Goal: Information Seeking & Learning: Learn about a topic

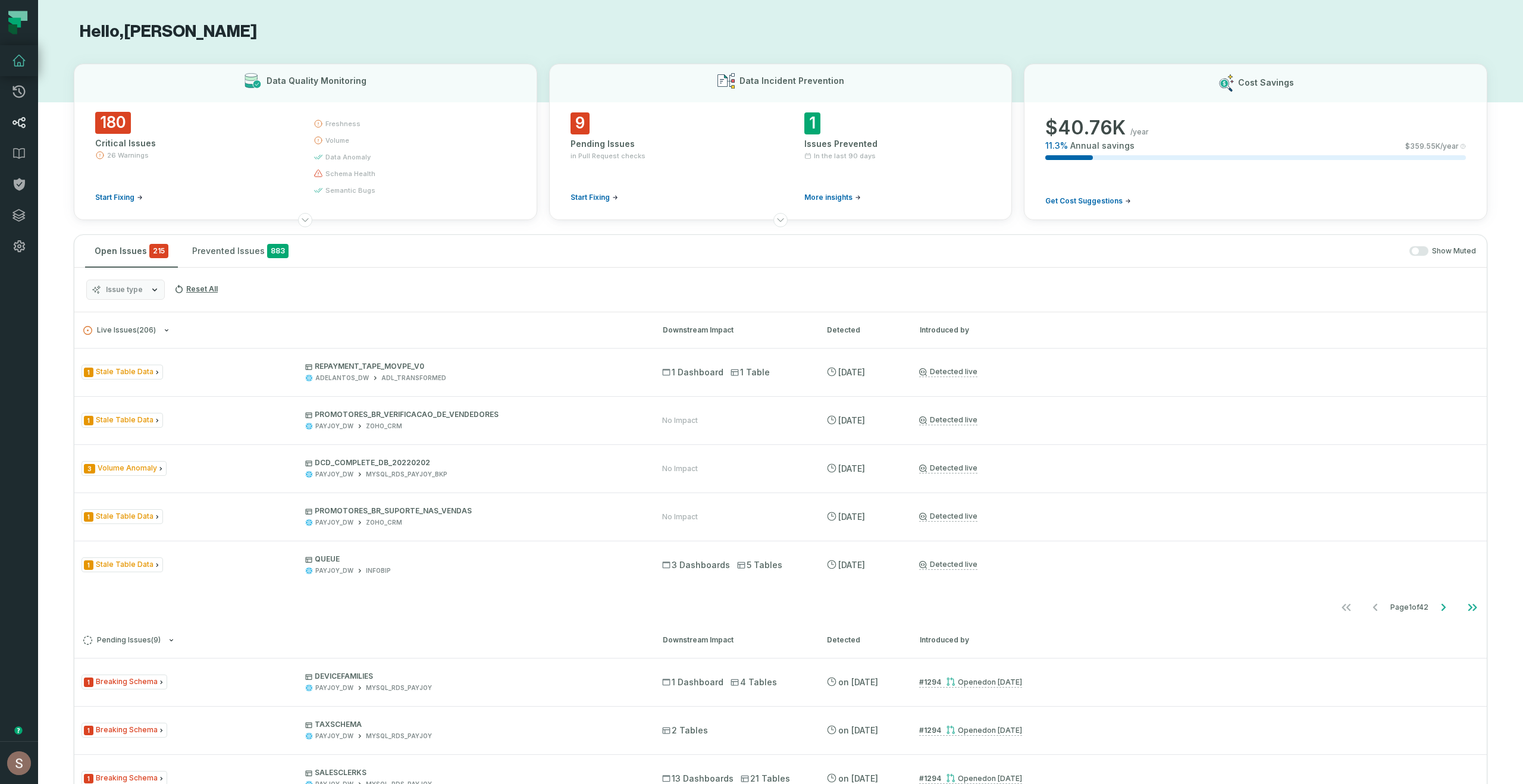
click at [15, 120] on icon at bounding box center [19, 123] width 13 height 11
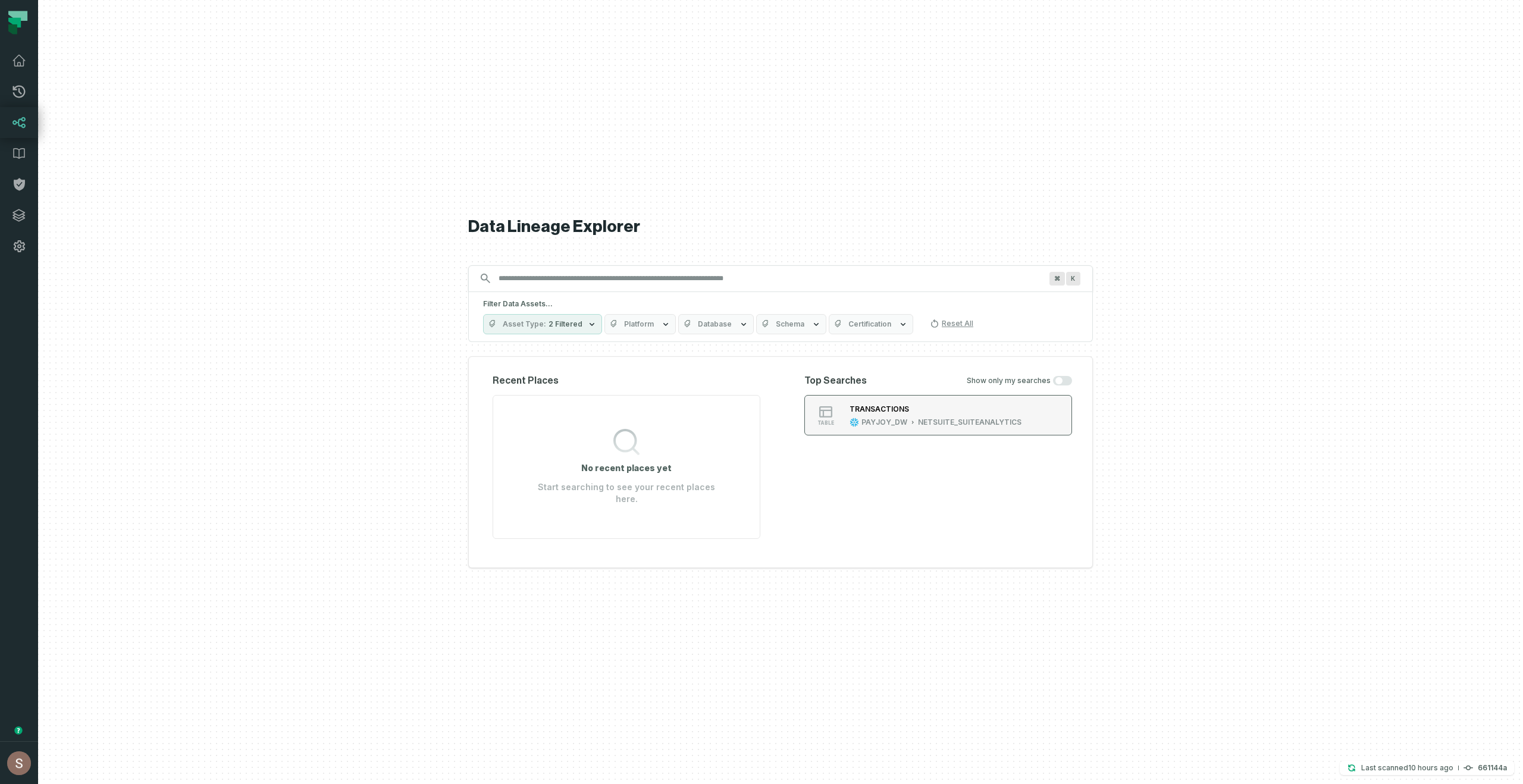
click at [888, 425] on div "PAYJOY_DW" at bounding box center [885, 422] width 46 height 10
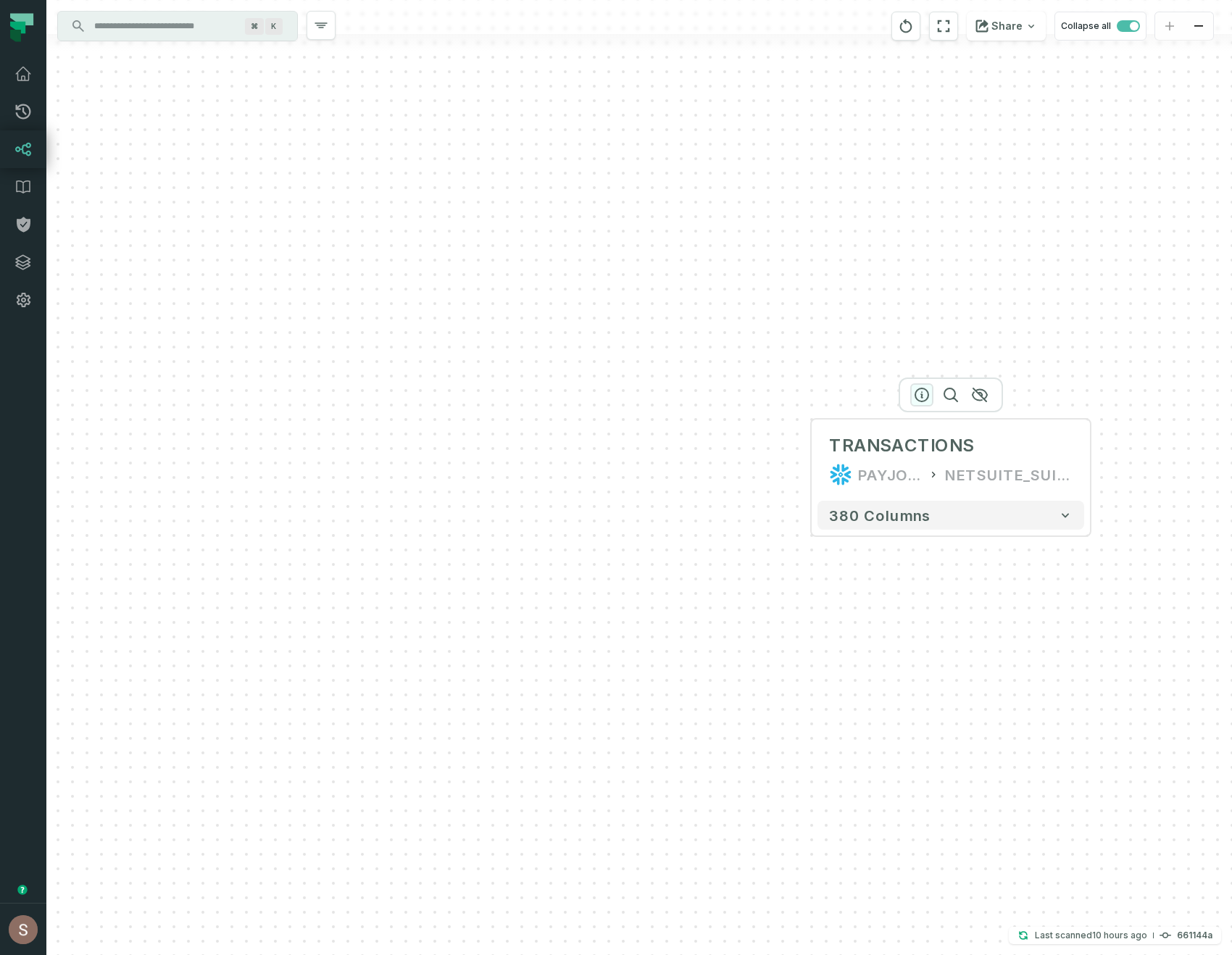
click at [925, 399] on icon "button" at bounding box center [922, 395] width 13 height 13
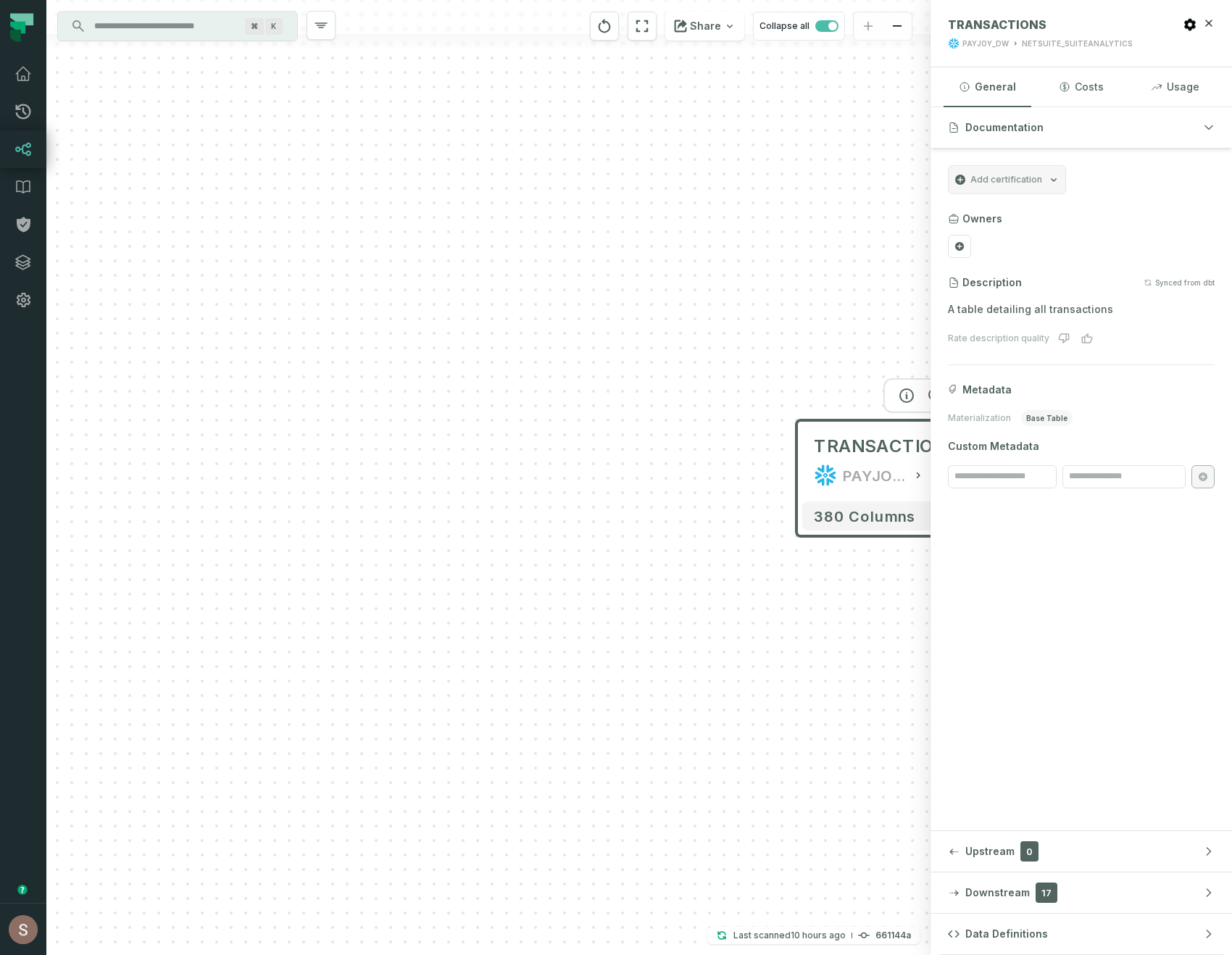
drag, startPoint x: 608, startPoint y: 687, endPoint x: 238, endPoint y: 687, distance: 370.0
click at [248, 687] on div "TRANSACTIONS PAYJOY_DW NETSUITE_SUITEANALYTICS + 380 columns" at bounding box center [489, 478] width 884 height 955
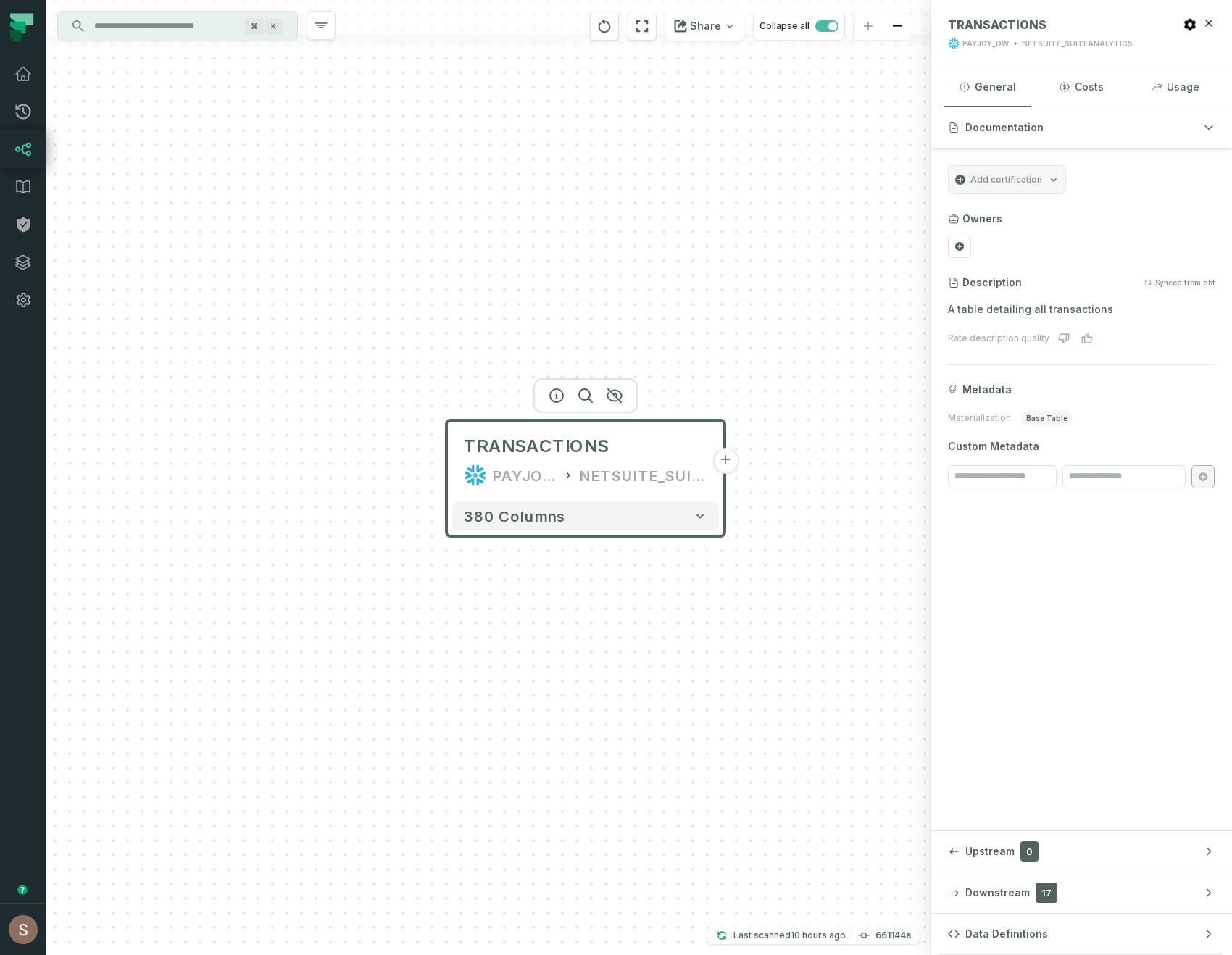
click at [726, 462] on button "+" at bounding box center [725, 461] width 26 height 26
click at [724, 453] on button "+" at bounding box center [724, 461] width 26 height 26
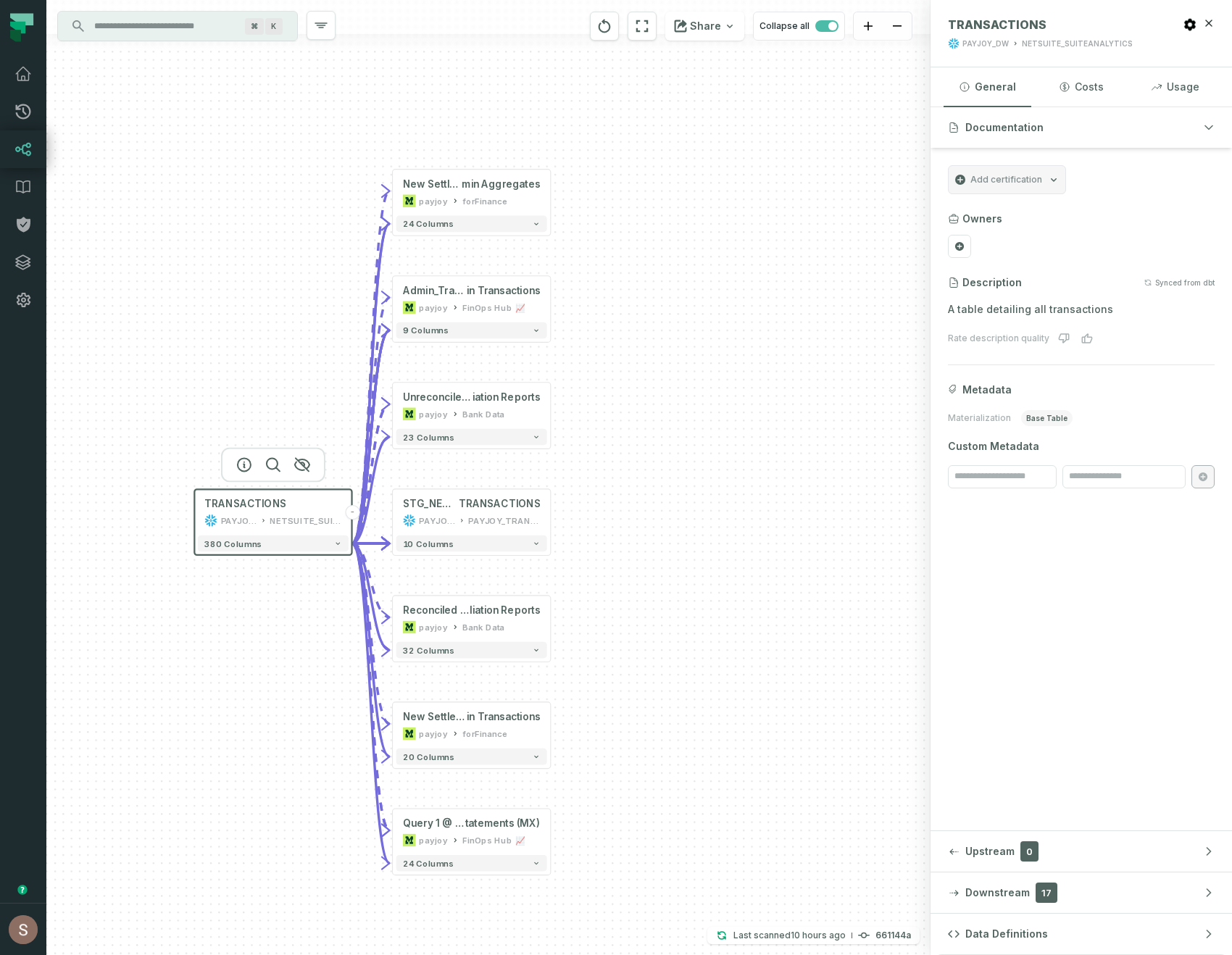
drag, startPoint x: 258, startPoint y: 783, endPoint x: 257, endPoint y: 656, distance: 127.0
click at [257, 656] on div "+ New Settlement Statements - Aggregates @ Admin Settlement - All Ad min Aggreg…" at bounding box center [489, 478] width 884 height 955
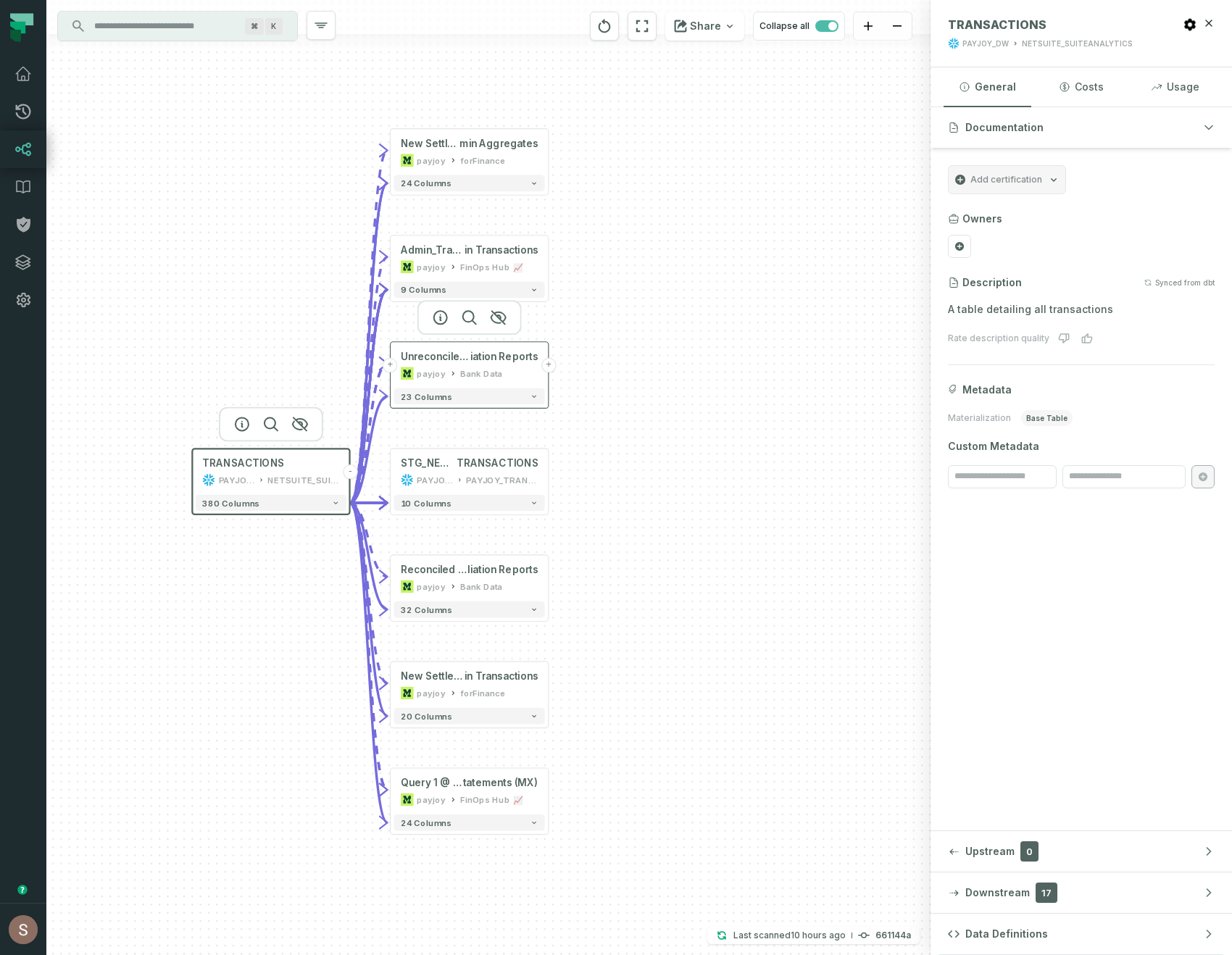
click at [391, 365] on button "+" at bounding box center [390, 365] width 15 height 15
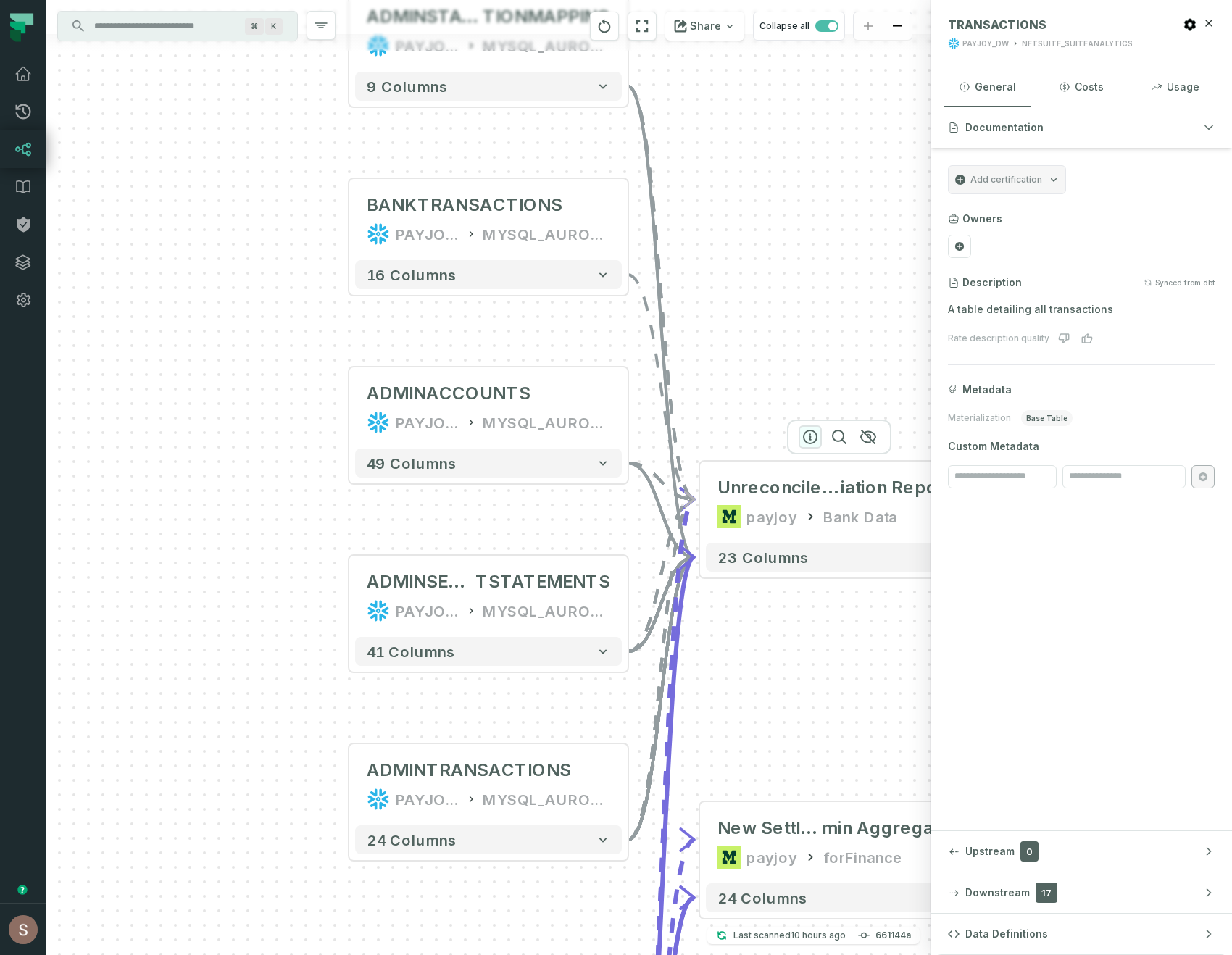
click at [811, 433] on icon "button" at bounding box center [811, 437] width 18 height 18
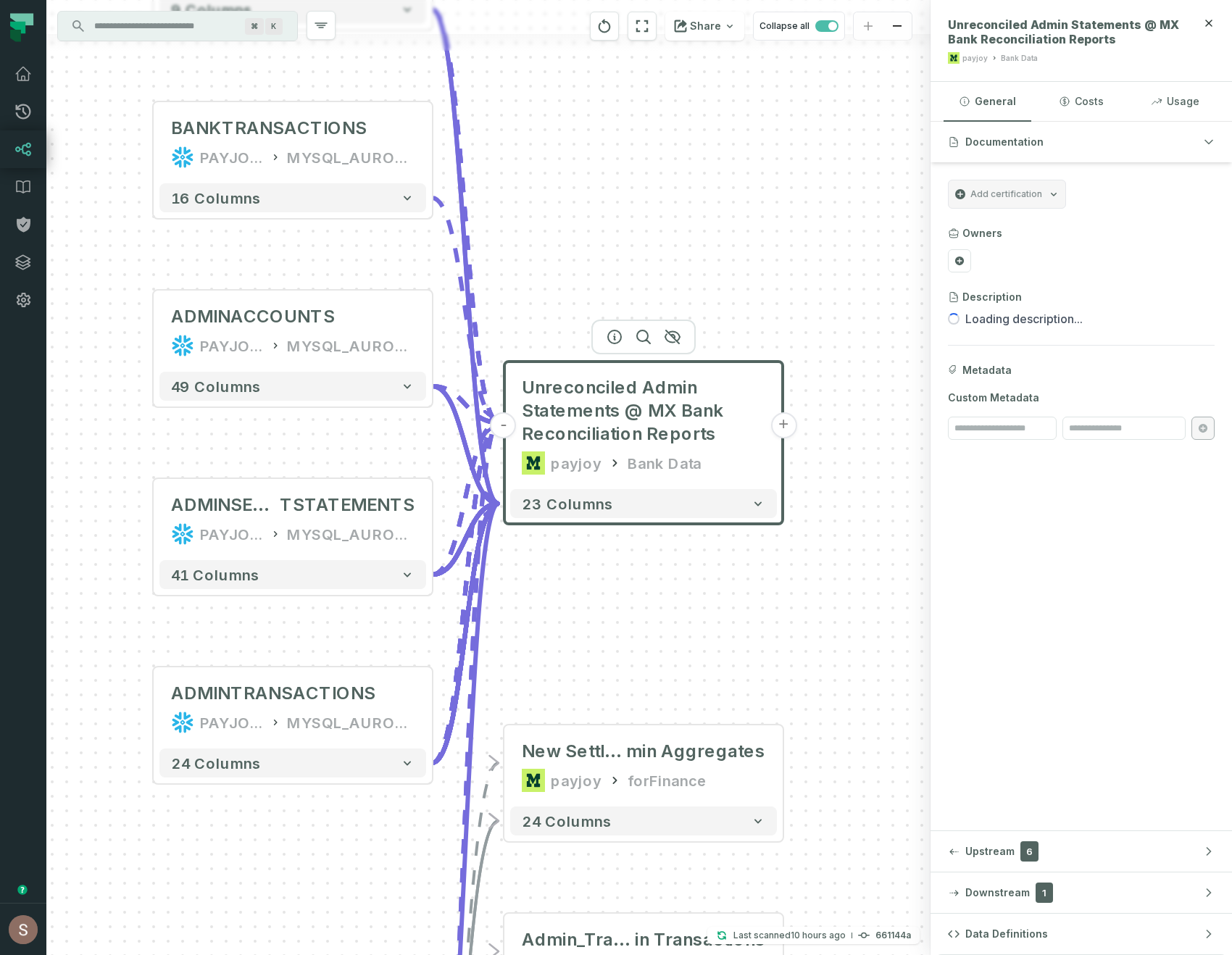
drag, startPoint x: 845, startPoint y: 708, endPoint x: 635, endPoint y: 597, distance: 237.5
click at [636, 595] on div "ADMINTRANSACTIONS PAYJOY_DW MYSQL_AURORA_PAYJOY_PAYJOY + 24 columns ADMINSETTLE…" at bounding box center [489, 478] width 884 height 955
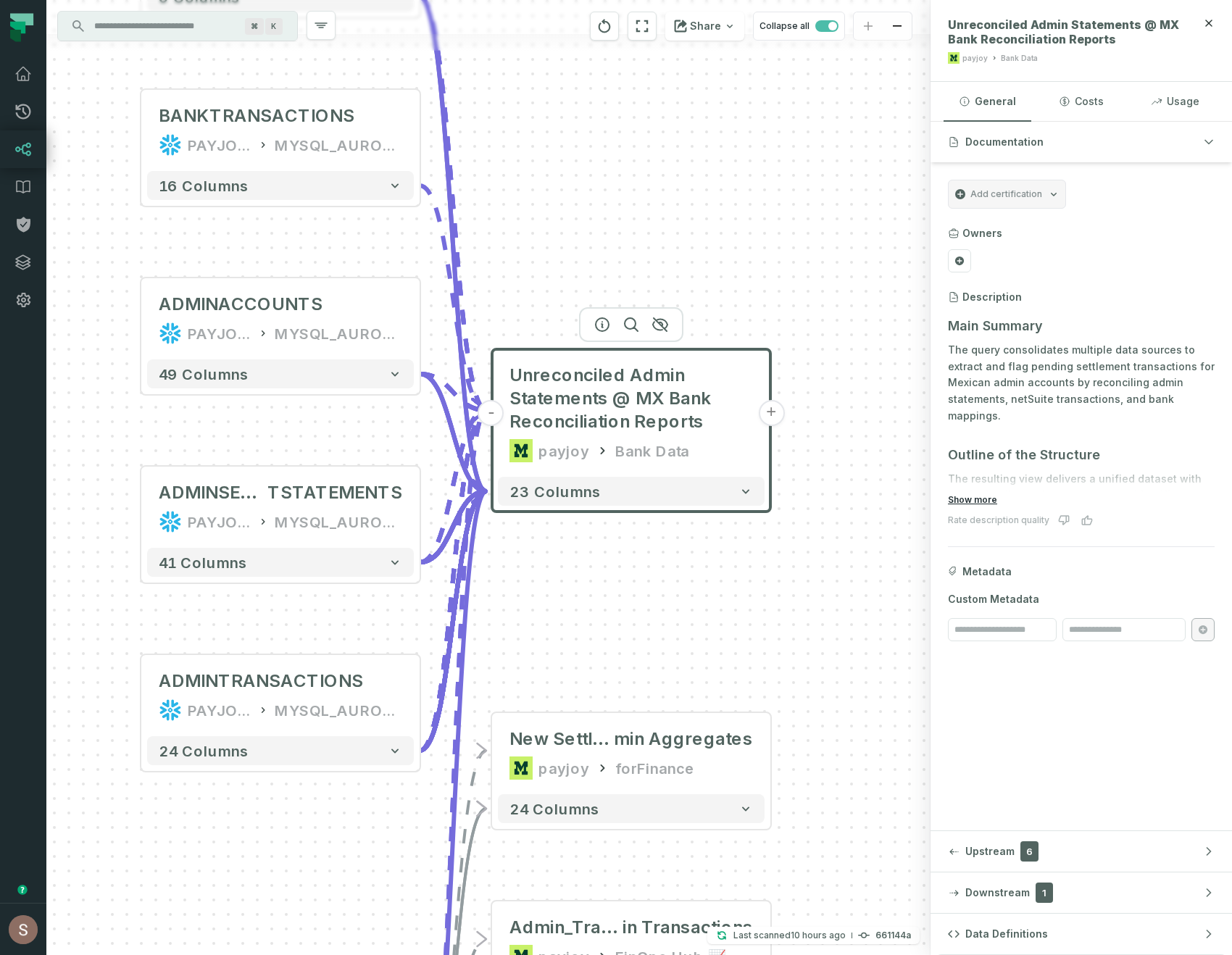
click at [976, 499] on button "Show more" at bounding box center [972, 500] width 49 height 12
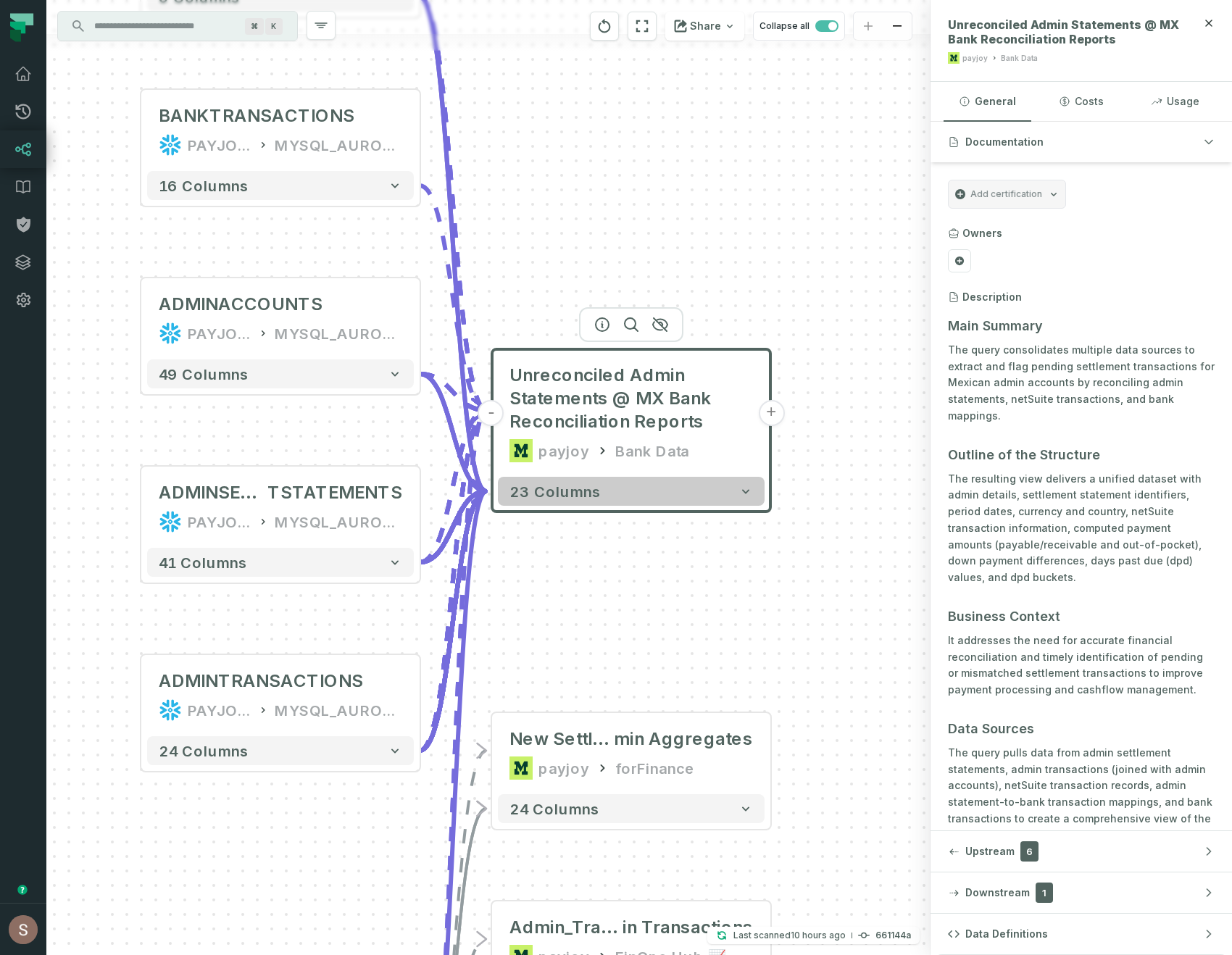
click at [601, 500] on button "23 columns" at bounding box center [631, 491] width 267 height 29
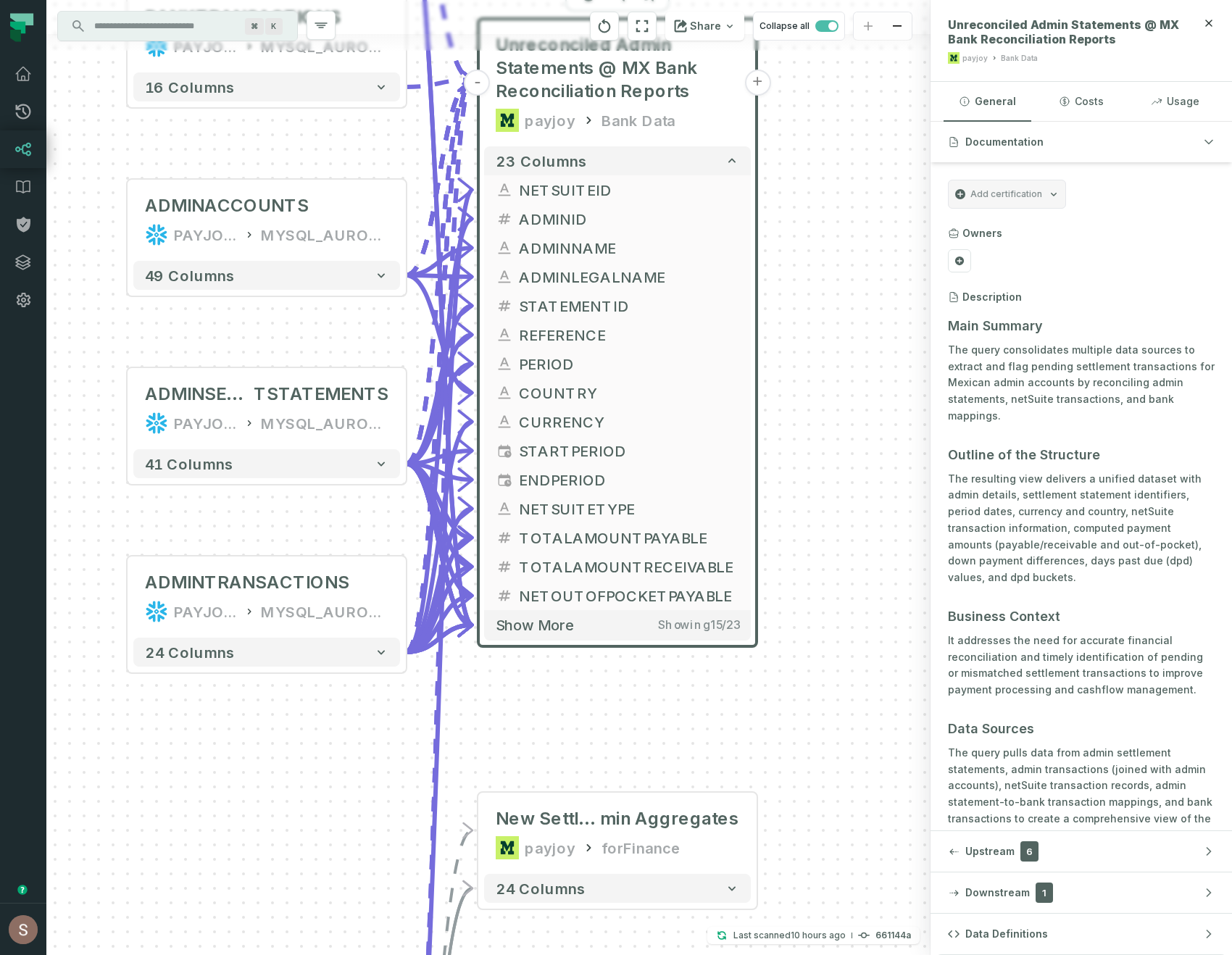
drag, startPoint x: 866, startPoint y: 721, endPoint x: 852, endPoint y: 391, distance: 330.3
click at [853, 391] on div "ADMINTRANSACTIONS PAYJOY_DW MYSQL_AURORA_PAYJOY_PAYJOY + 24 columns ADMINSETTLE…" at bounding box center [489, 478] width 884 height 955
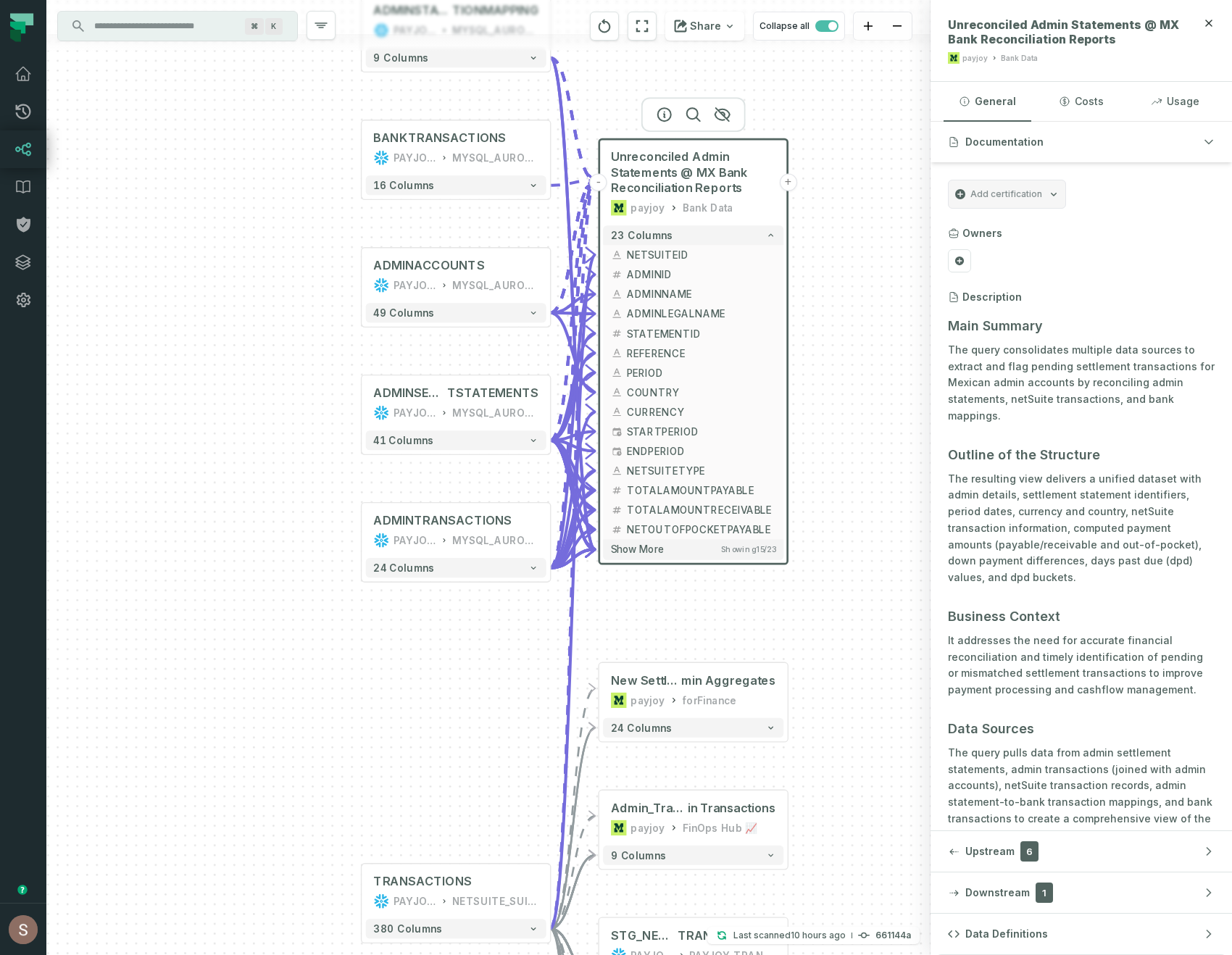
drag, startPoint x: 852, startPoint y: 391, endPoint x: 850, endPoint y: 510, distance: 119.0
click at [850, 511] on div "ADMINTRANSACTIONS PAYJOY_DW MYSQL_AURORA_PAYJOY_PAYJOY + 24 columns ADMINSETTLE…" at bounding box center [489, 478] width 884 height 955
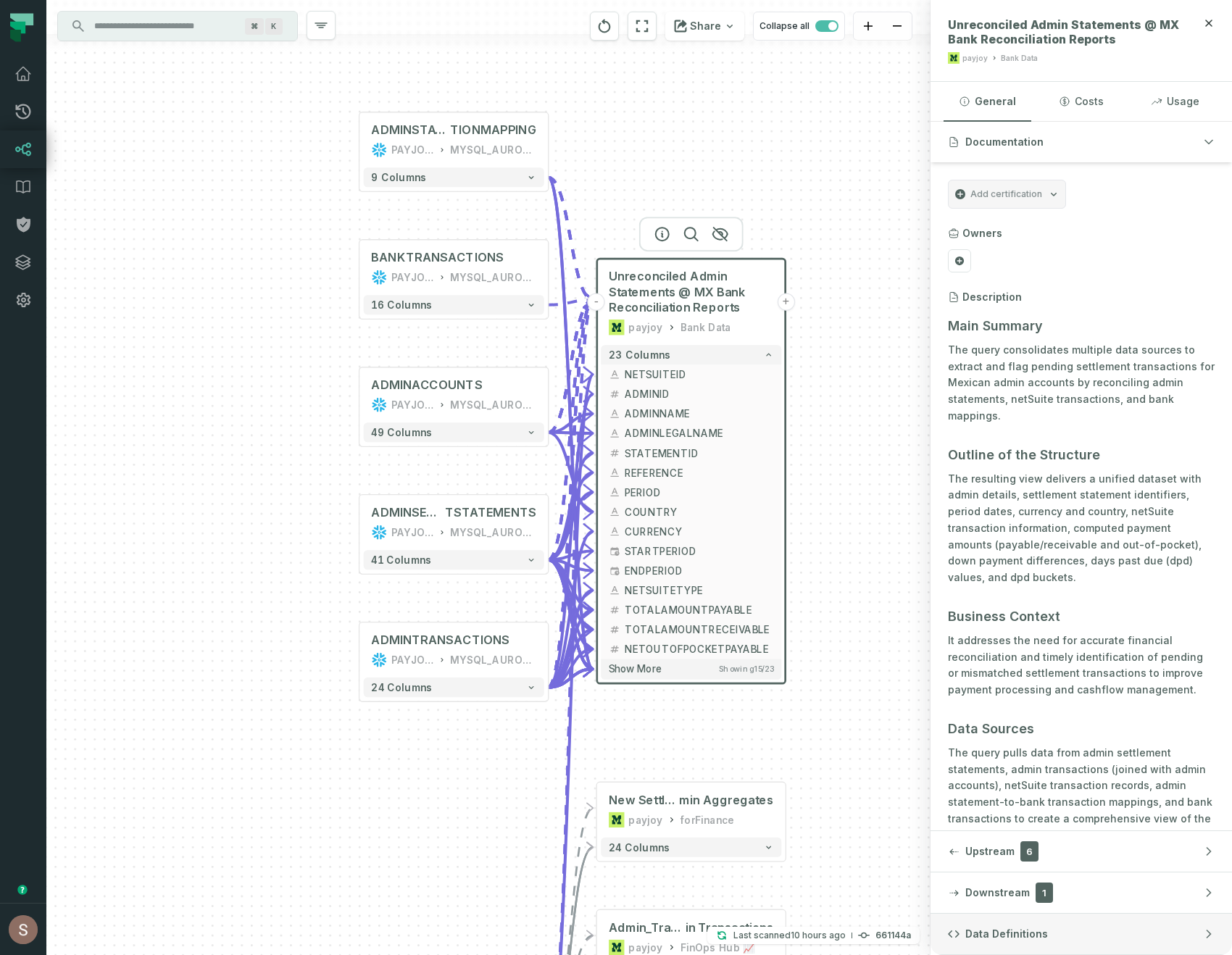
click at [1013, 934] on span "Data Definitions" at bounding box center [1007, 934] width 83 height 15
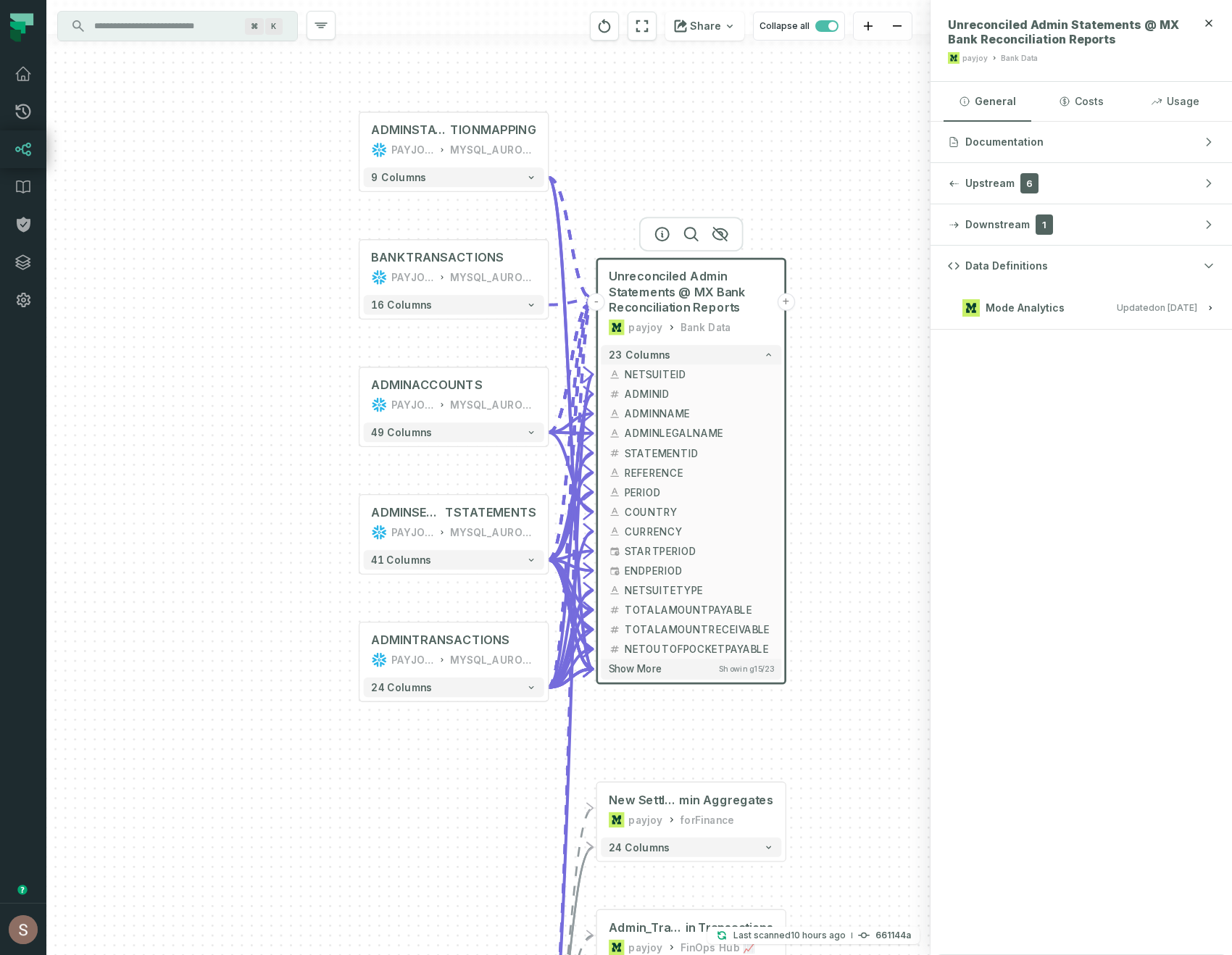
click at [1013, 310] on span "Mode Analytics" at bounding box center [1024, 308] width 79 height 15
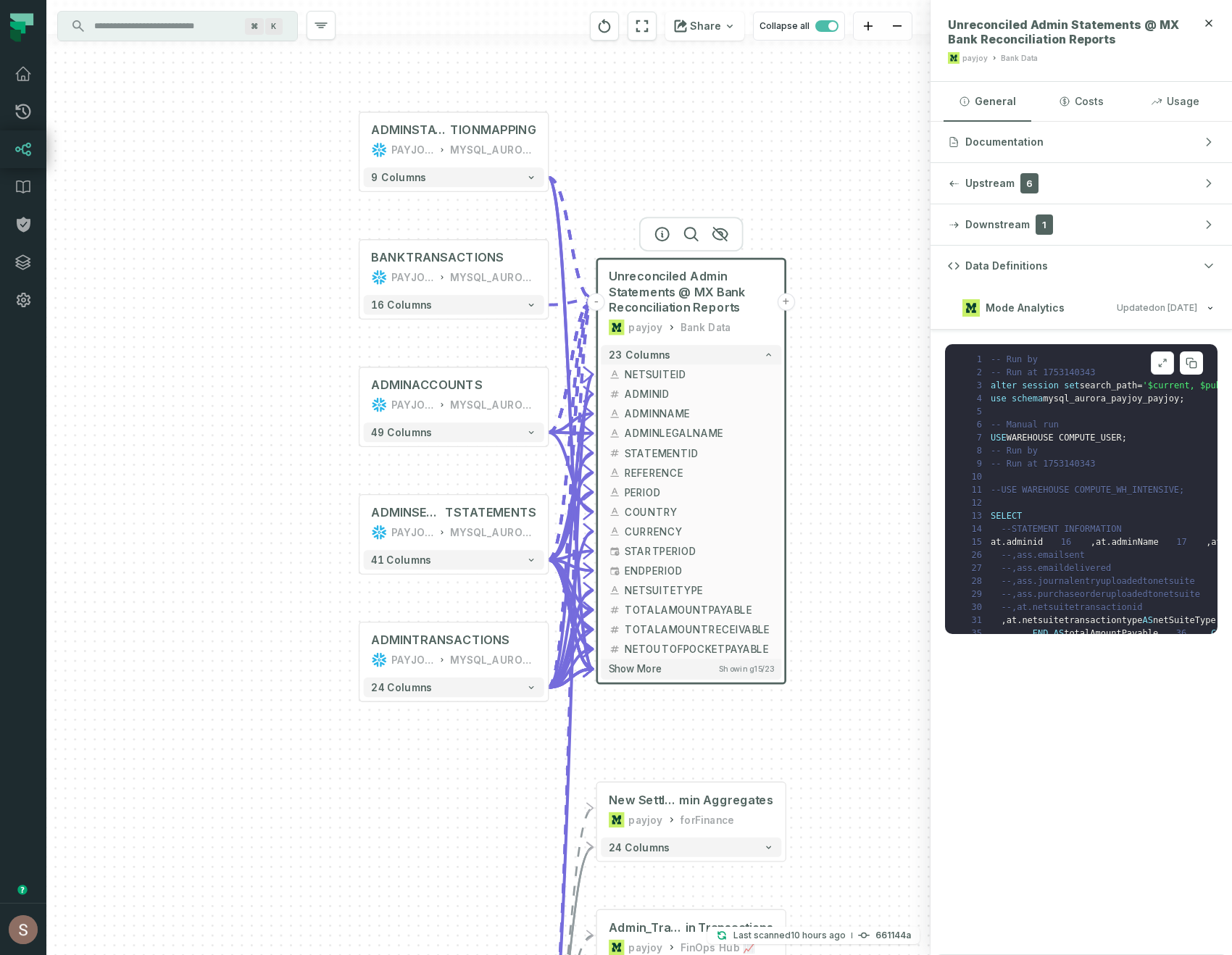
click at [1033, 507] on pre "1 -- Run by 2 -- Run at 1753140343 3 alter session set search_path = '$current,…" at bounding box center [1081, 489] width 273 height 290
click at [1186, 367] on icon at bounding box center [1191, 363] width 12 height 12
